Goal: Navigation & Orientation: Find specific page/section

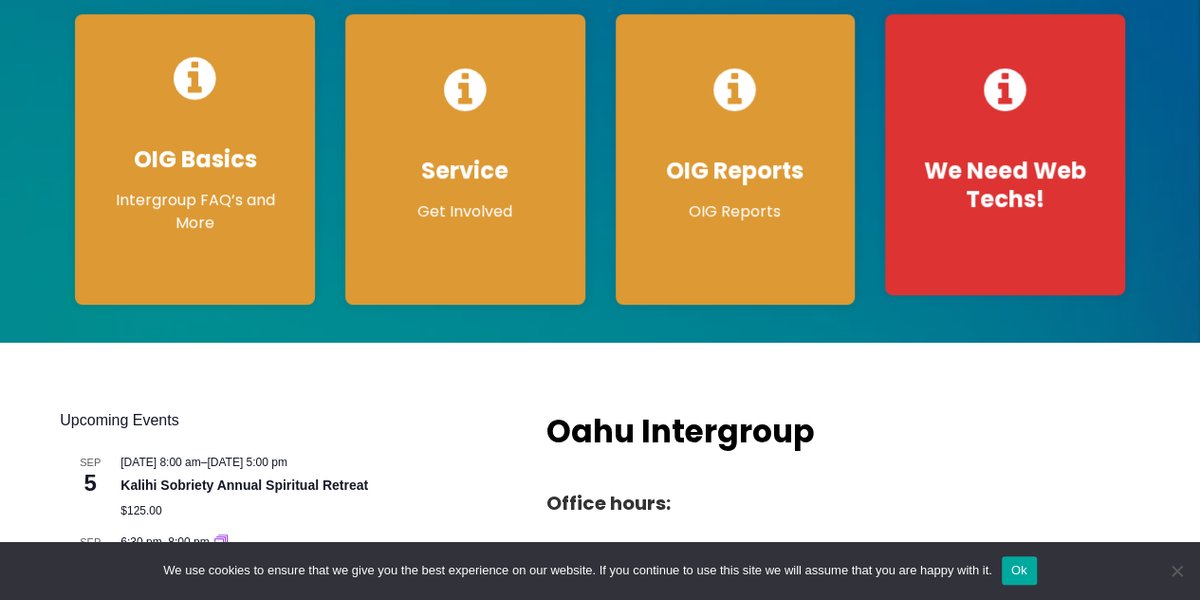
scroll to position [353, 0]
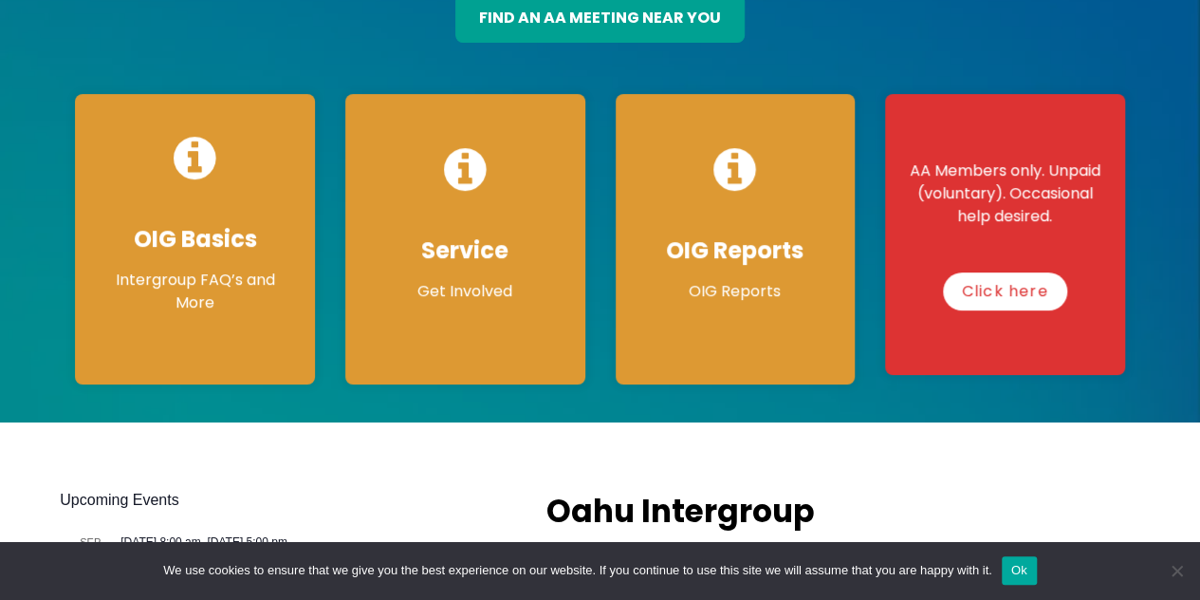
click at [1033, 202] on div "AA Members only. Unpaid (voluntary). Occasional help desired. Click here" at bounding box center [1005, 234] width 240 height 281
click at [1029, 272] on link "Click here" at bounding box center [1004, 291] width 135 height 38
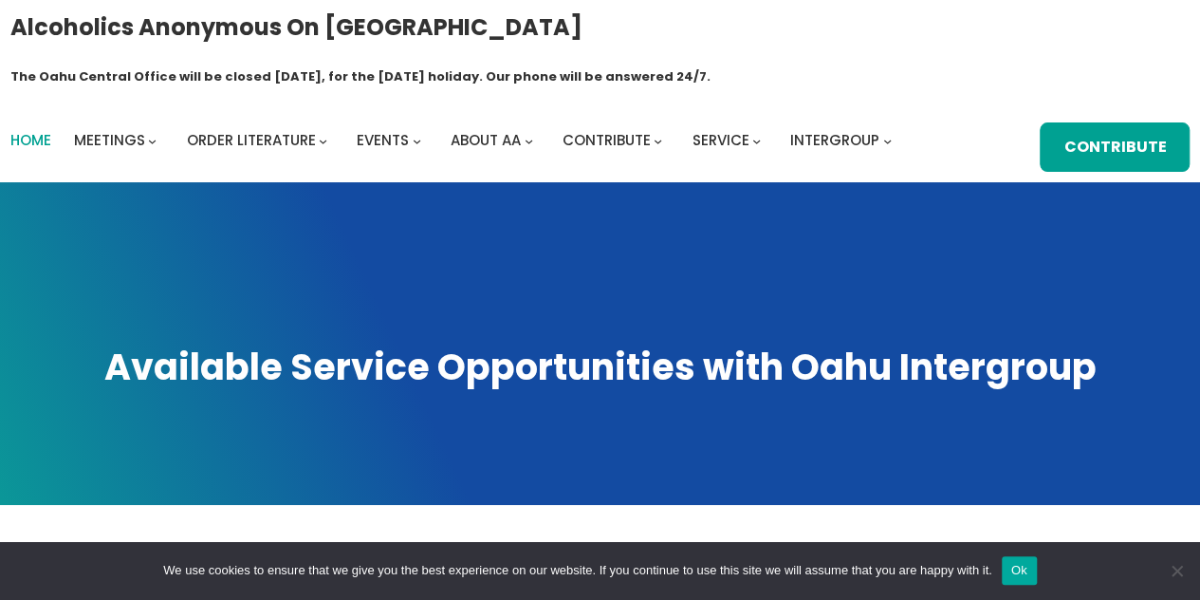
click at [14, 130] on span "Home" at bounding box center [30, 140] width 41 height 20
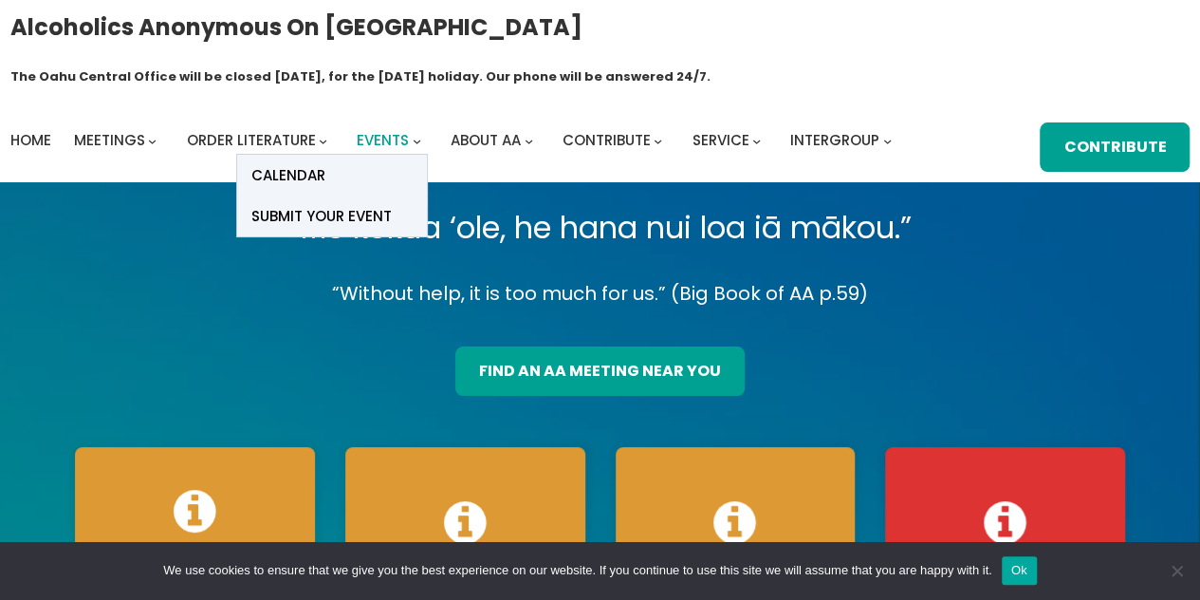
click at [382, 130] on span "Events" at bounding box center [383, 140] width 52 height 20
click at [346, 155] on link "Calendar" at bounding box center [332, 175] width 190 height 41
click at [298, 162] on span "Calendar" at bounding box center [288, 175] width 74 height 27
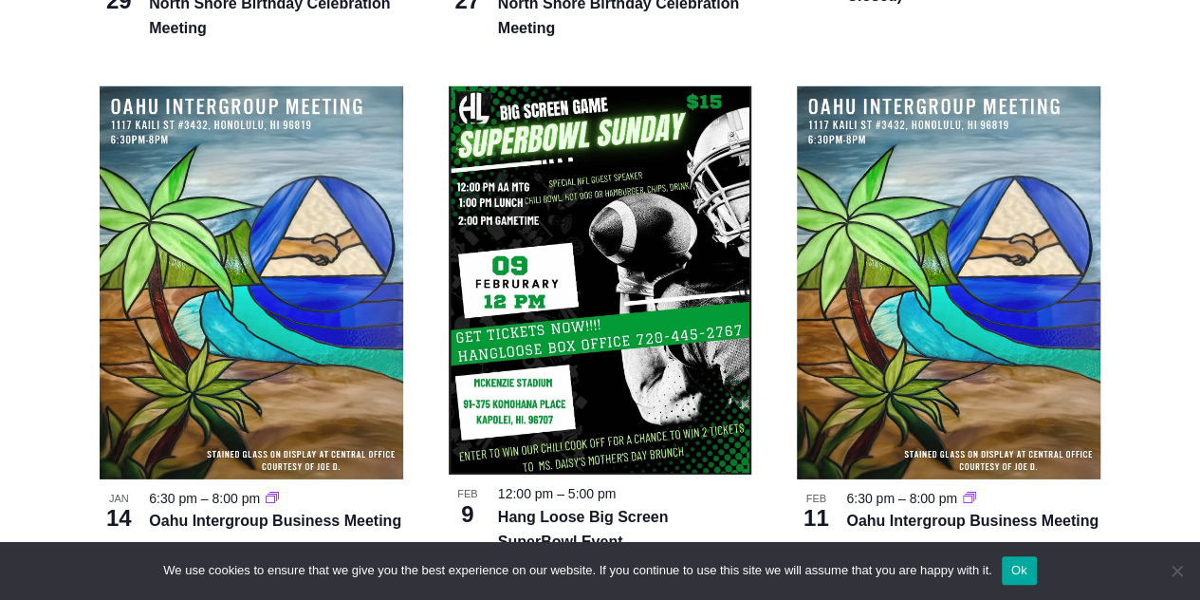
scroll to position [2838, 0]
